Goal: Complete application form

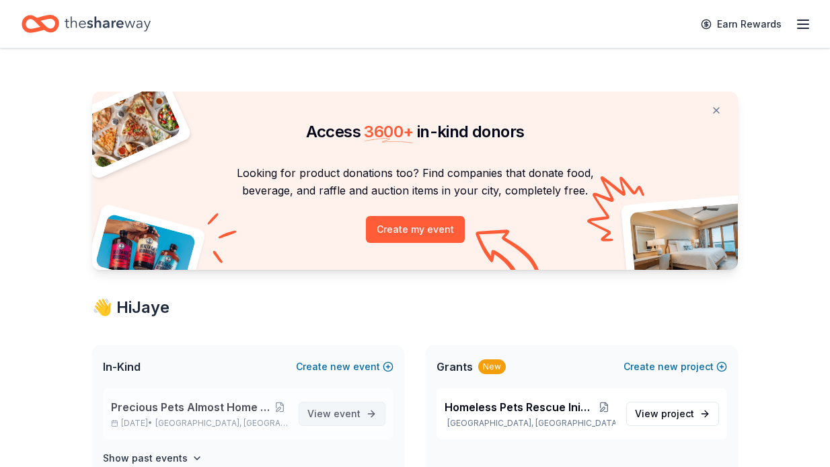
click at [341, 412] on span "event" at bounding box center [347, 413] width 27 height 11
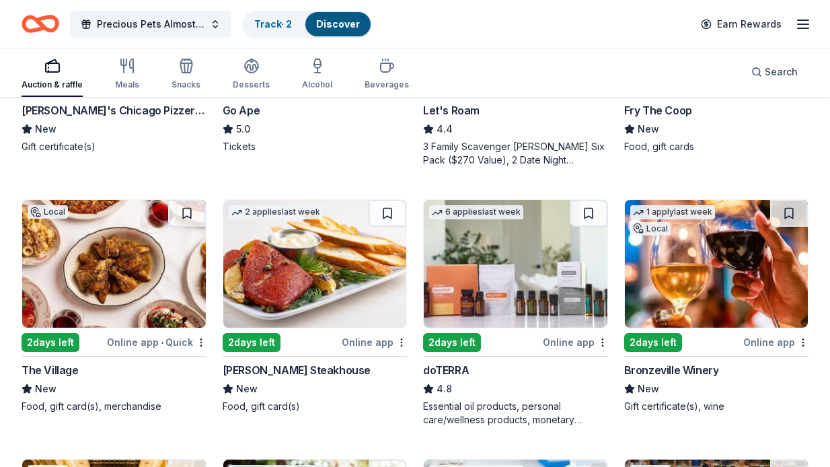
scroll to position [565, 0]
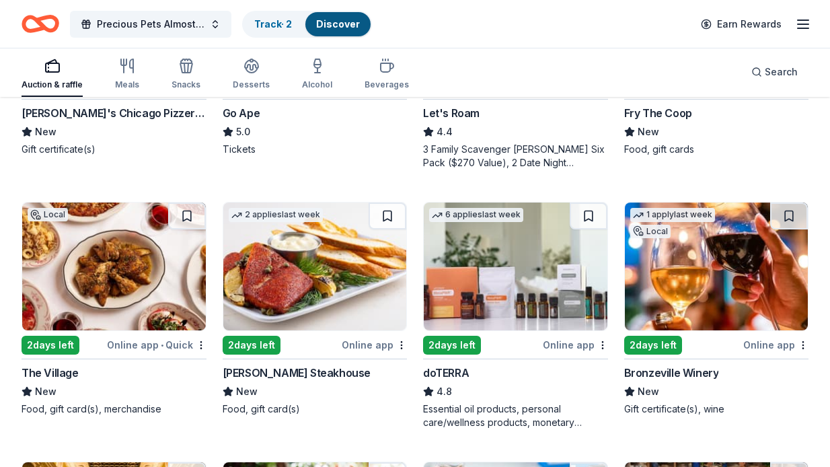
click at [269, 311] on img at bounding box center [315, 266] width 184 height 128
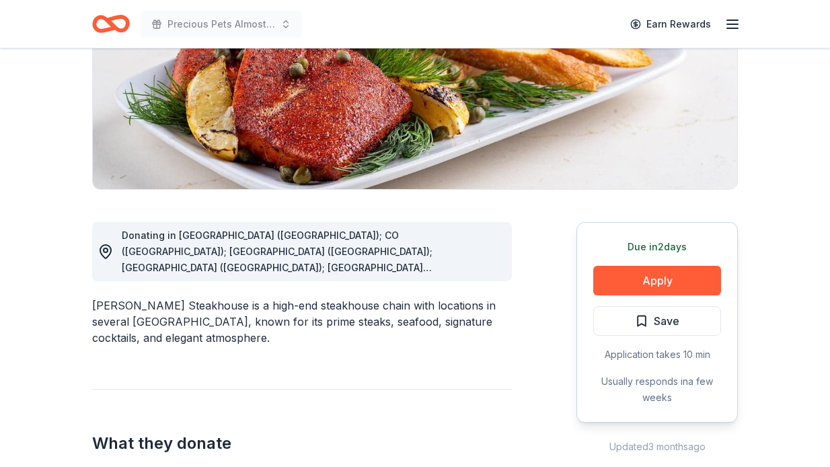
scroll to position [223, 0]
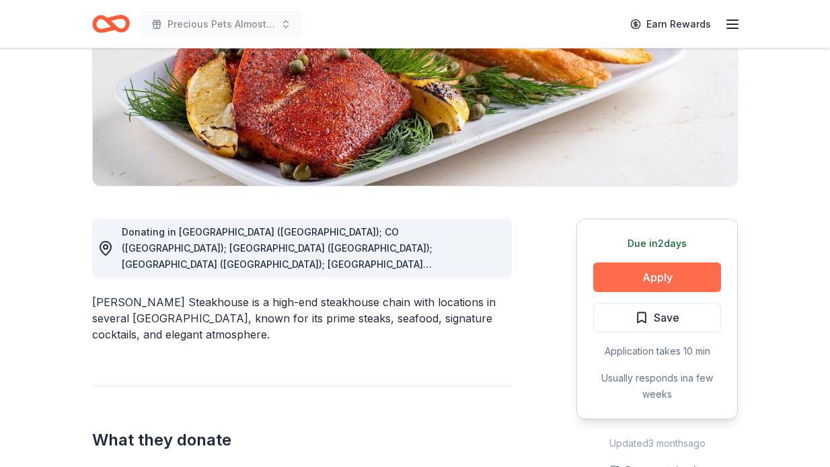
click at [654, 278] on button "Apply" at bounding box center [657, 277] width 128 height 30
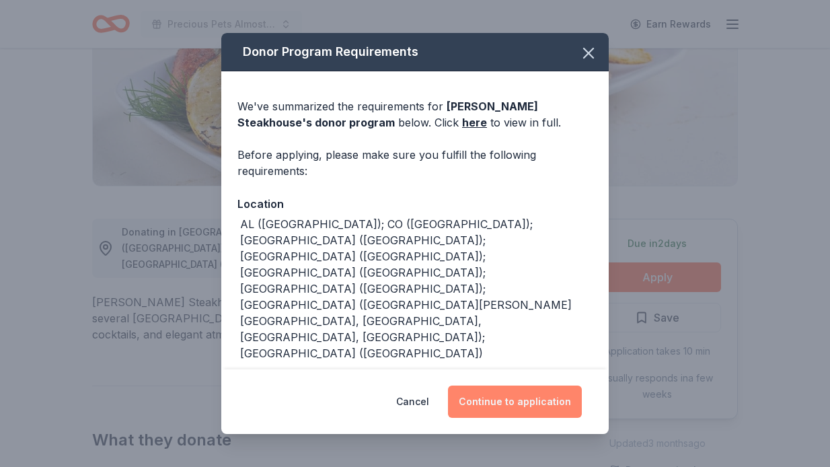
click at [513, 403] on button "Continue to application" at bounding box center [515, 401] width 134 height 32
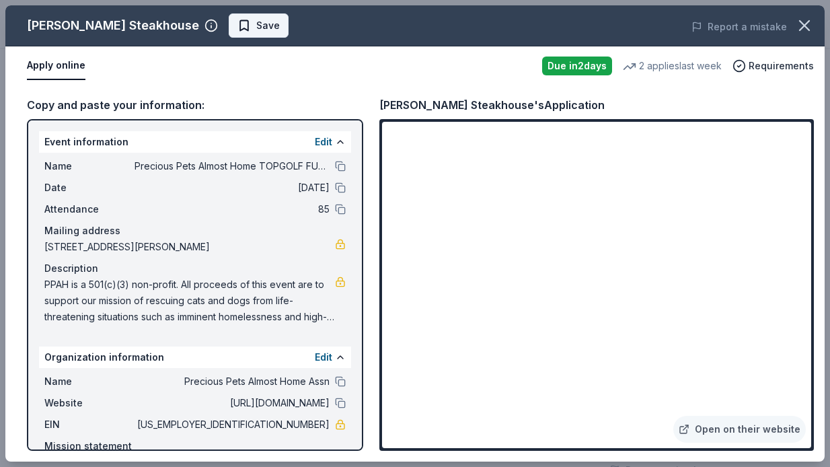
click at [256, 26] on span "Save" at bounding box center [268, 25] width 24 height 16
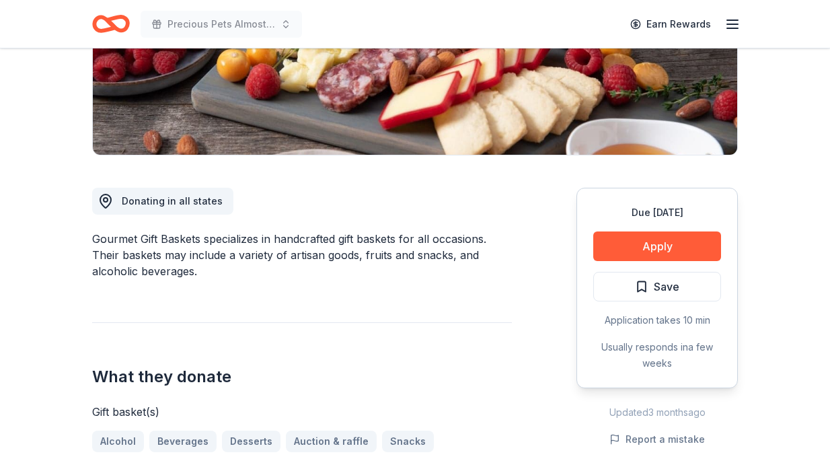
scroll to position [292, 0]
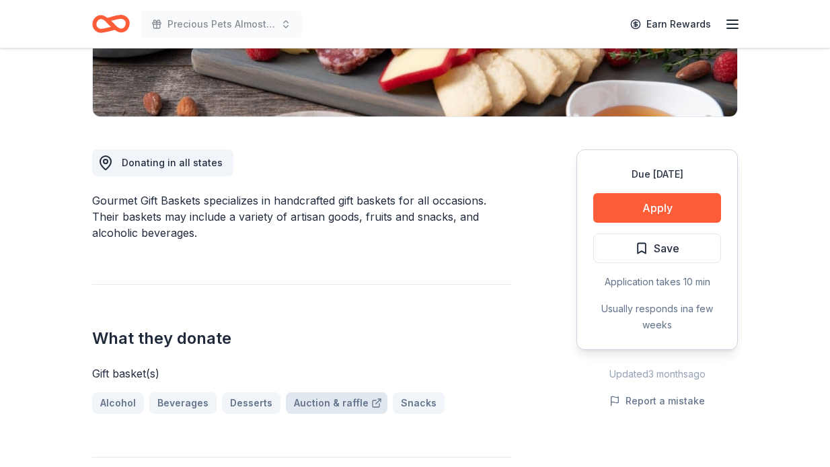
click at [332, 400] on link "Auction & raffle" at bounding box center [337, 403] width 102 height 22
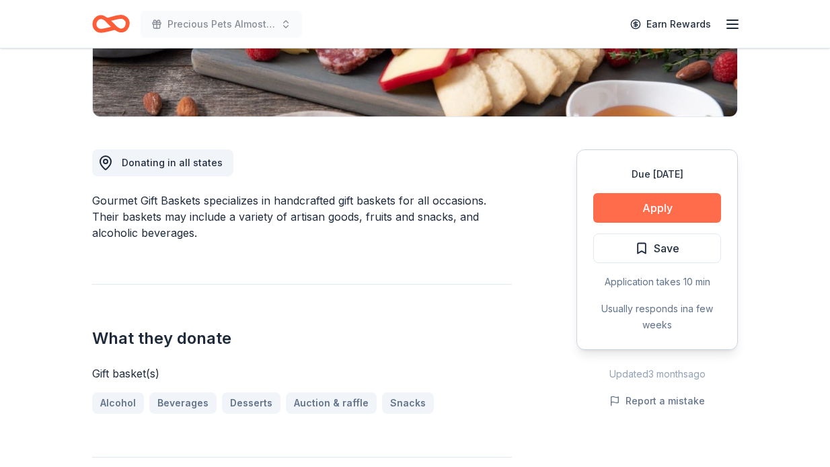
click at [650, 206] on button "Apply" at bounding box center [657, 208] width 128 height 30
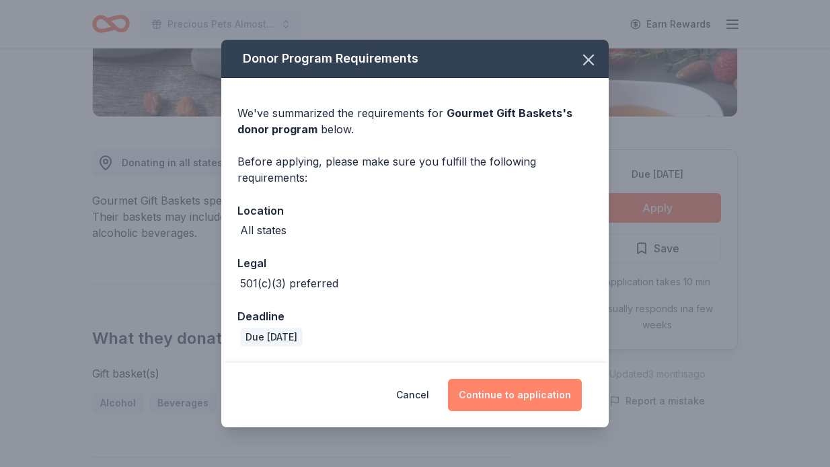
click at [535, 398] on button "Continue to application" at bounding box center [515, 395] width 134 height 32
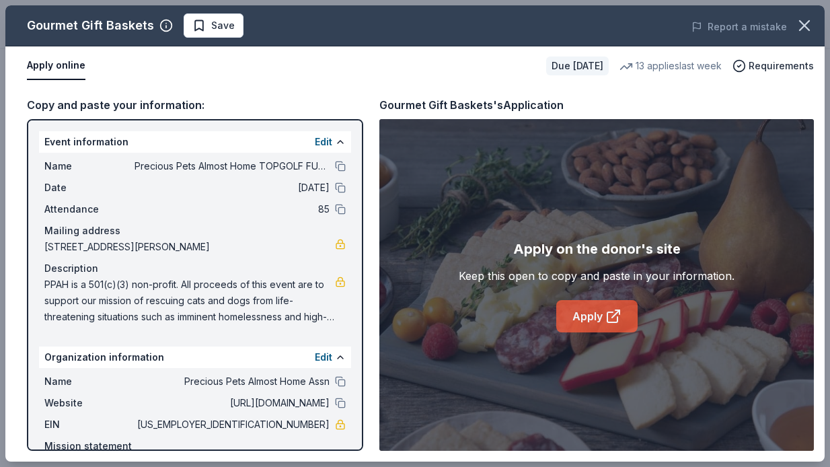
click at [597, 313] on link "Apply" at bounding box center [596, 316] width 81 height 32
click at [206, 25] on span "Save" at bounding box center [213, 25] width 42 height 16
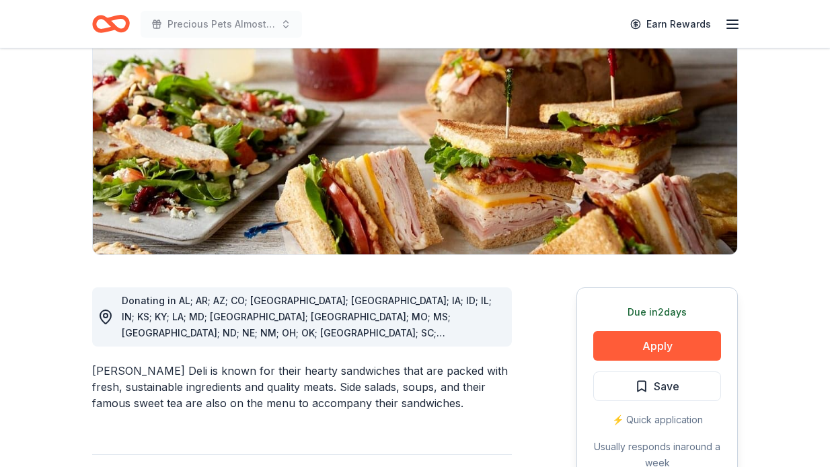
scroll to position [153, 0]
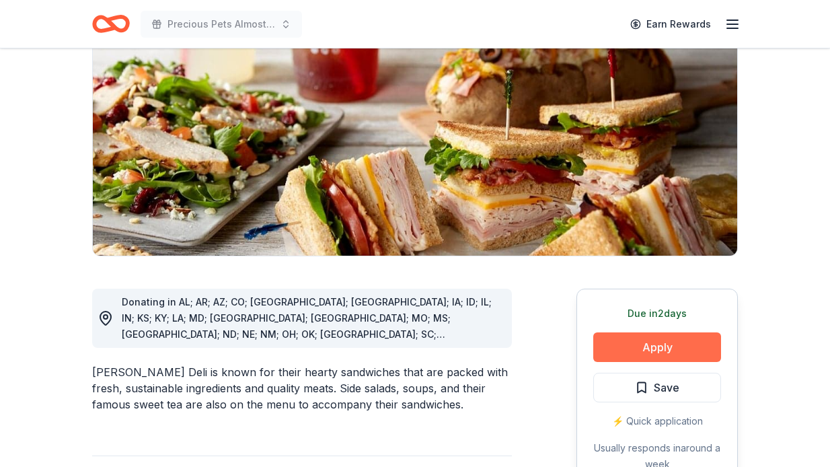
click at [659, 348] on button "Apply" at bounding box center [657, 347] width 128 height 30
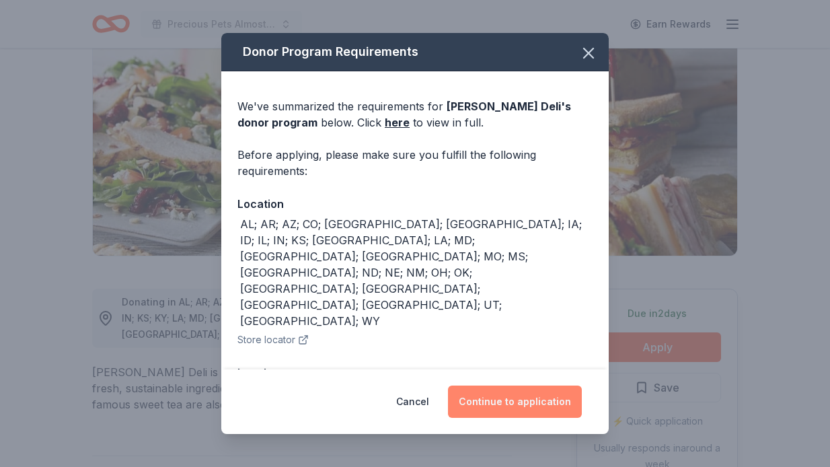
click at [521, 404] on button "Continue to application" at bounding box center [515, 401] width 134 height 32
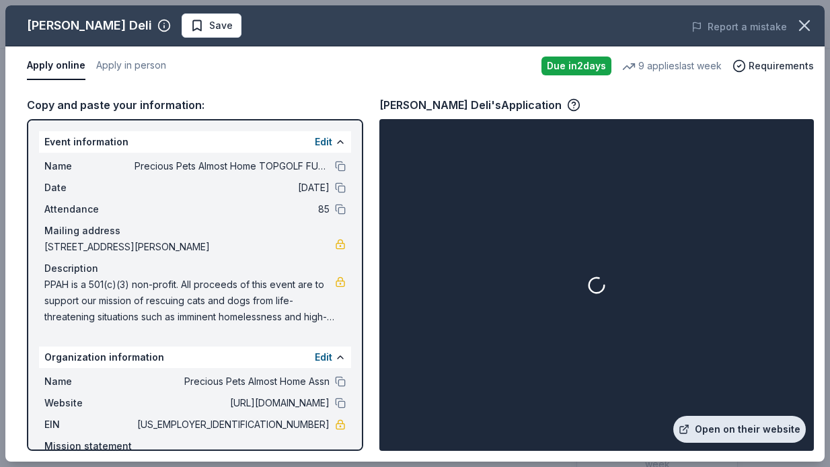
click at [726, 427] on link "Open on their website" at bounding box center [739, 429] width 133 height 27
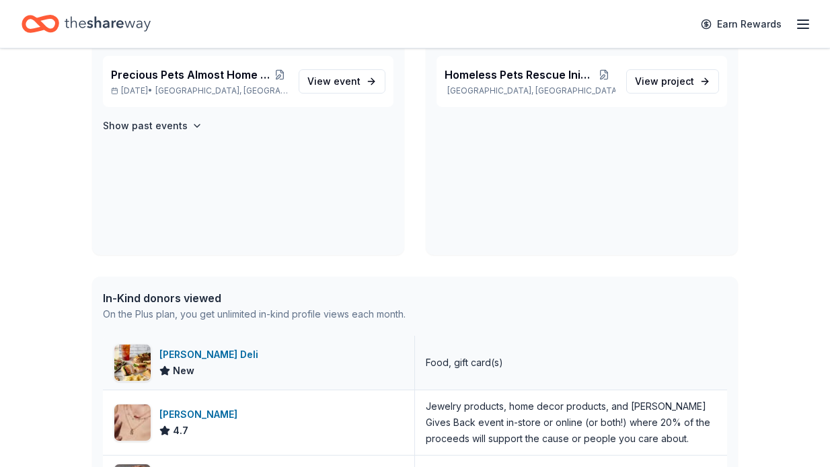
click at [198, 352] on div "[PERSON_NAME] Deli" at bounding box center [211, 354] width 104 height 16
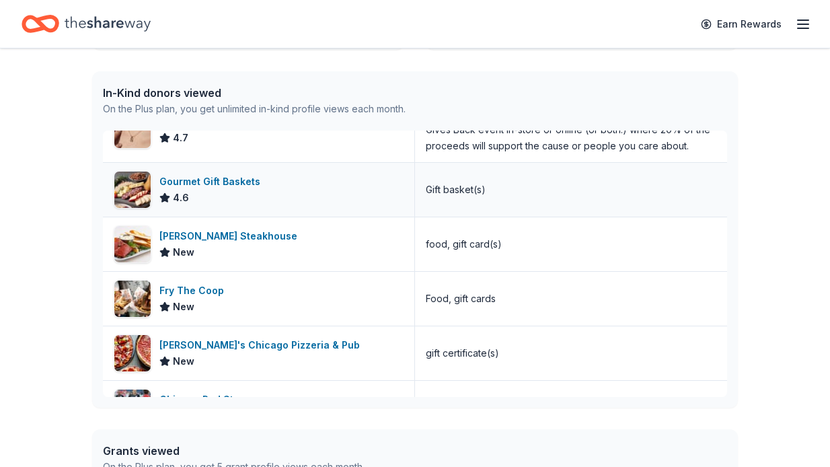
scroll to position [94, 0]
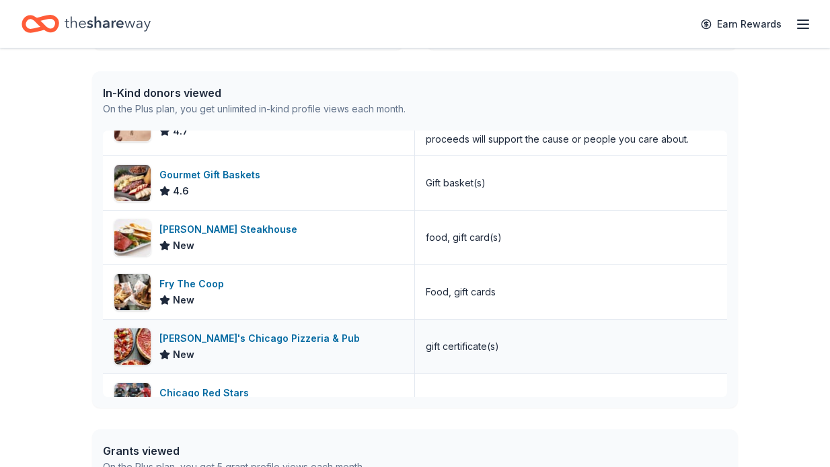
click at [270, 336] on div "[PERSON_NAME]'s Chicago Pizzeria & Pub" at bounding box center [262, 338] width 206 height 16
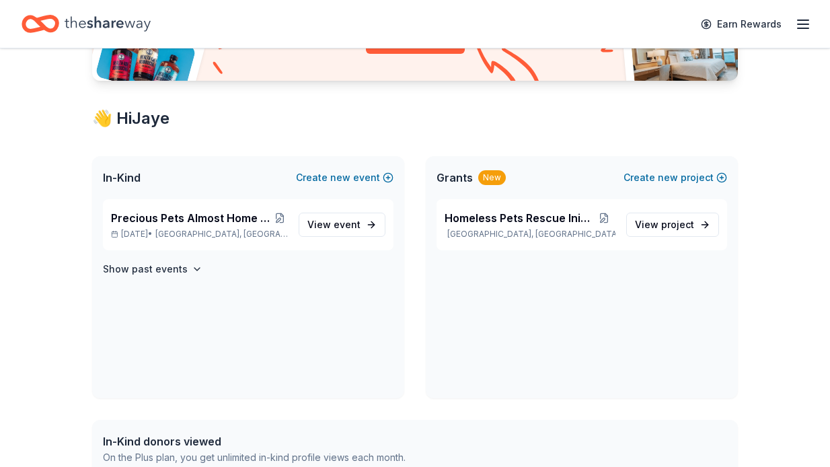
scroll to position [187, 0]
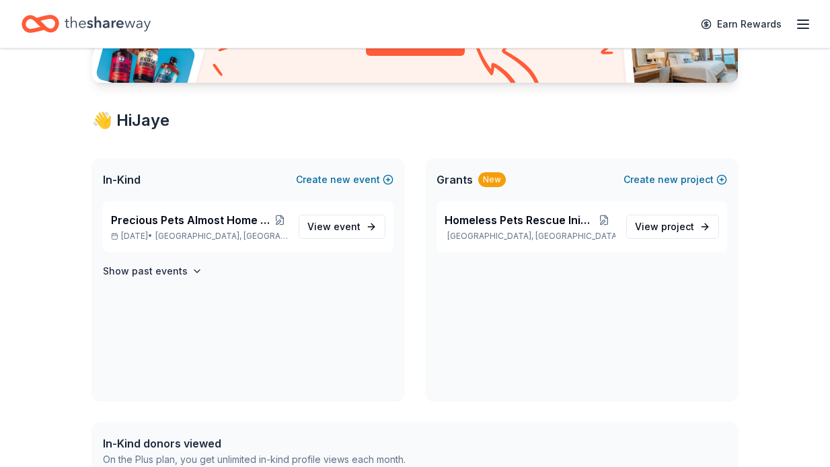
click at [802, 22] on icon "button" at bounding box center [803, 24] width 16 height 16
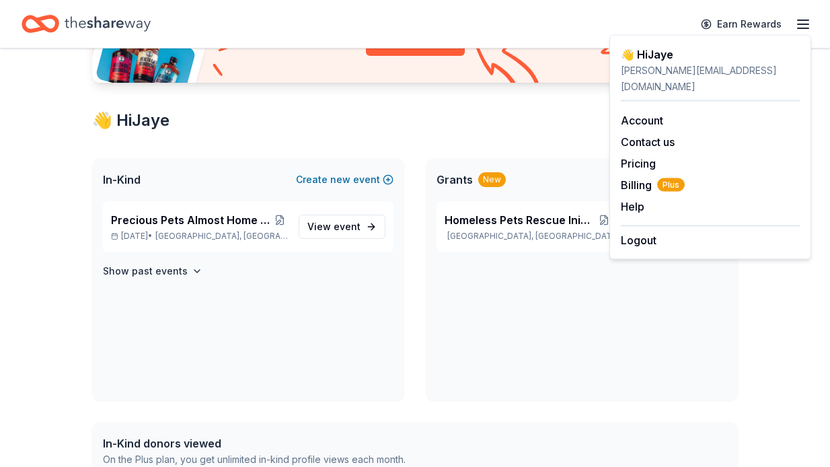
click at [482, 124] on div "👋 Hi [PERSON_NAME]" at bounding box center [415, 121] width 646 height 22
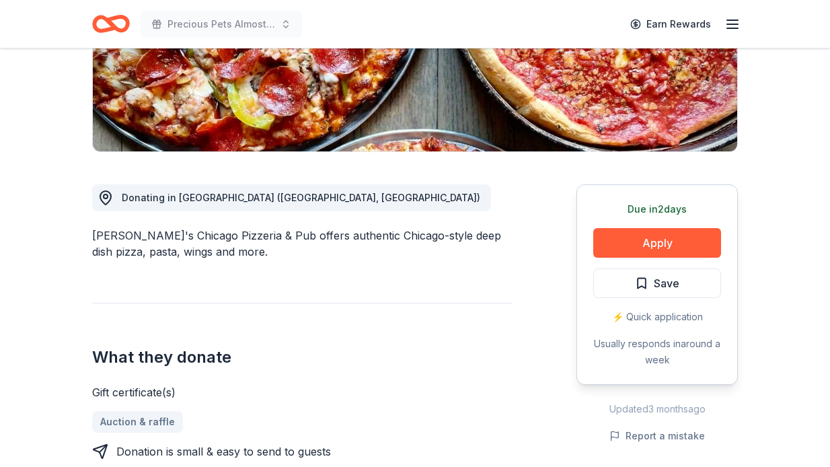
scroll to position [263, 0]
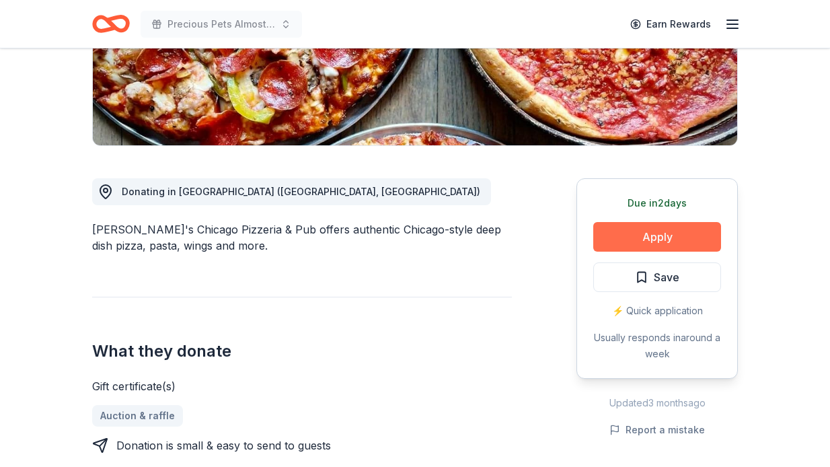
click at [634, 236] on button "Apply" at bounding box center [657, 237] width 128 height 30
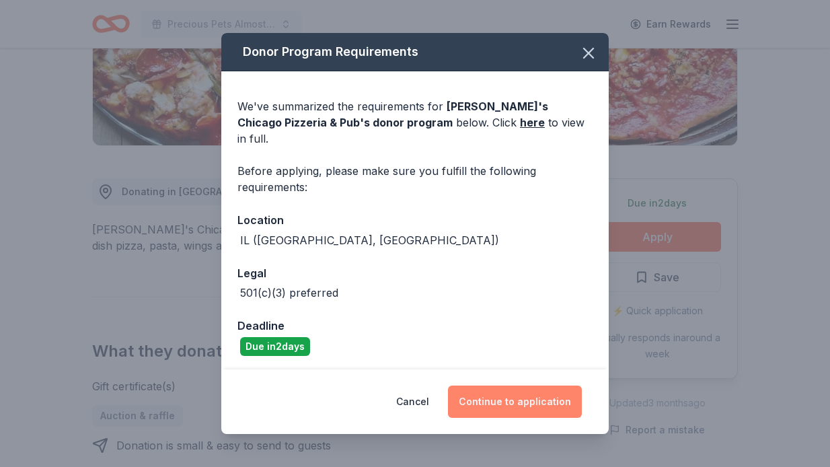
click at [512, 395] on button "Continue to application" at bounding box center [515, 401] width 134 height 32
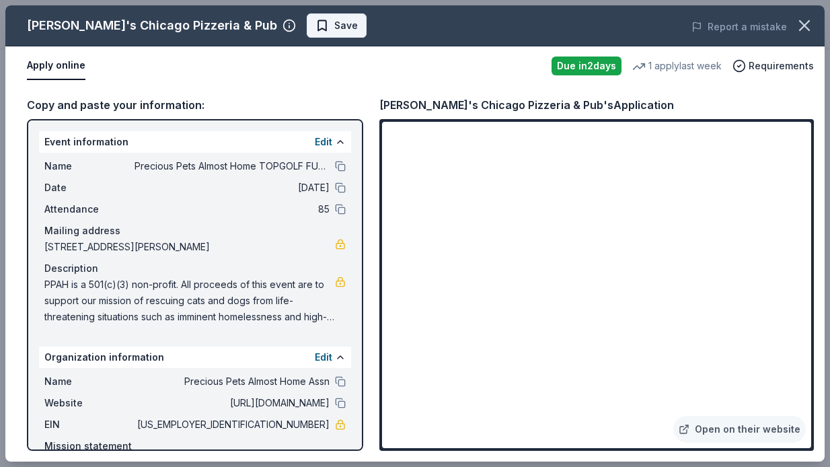
click at [334, 25] on span "Save" at bounding box center [346, 25] width 24 height 16
